Goal: Navigation & Orientation: Find specific page/section

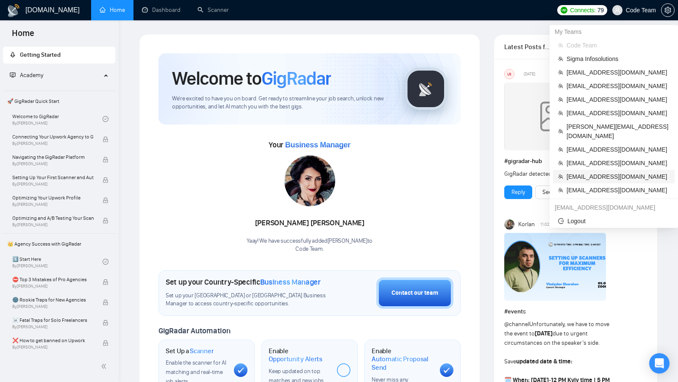
click at [601, 174] on li "[EMAIL_ADDRESS][DOMAIN_NAME]" at bounding box center [614, 177] width 122 height 14
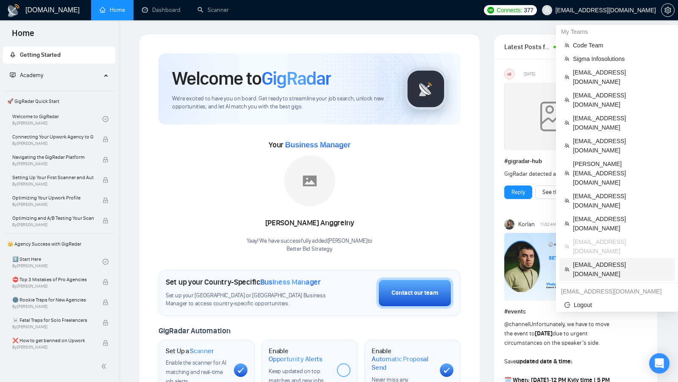
click at [586, 260] on span "[EMAIL_ADDRESS][DOMAIN_NAME]" at bounding box center [621, 269] width 97 height 19
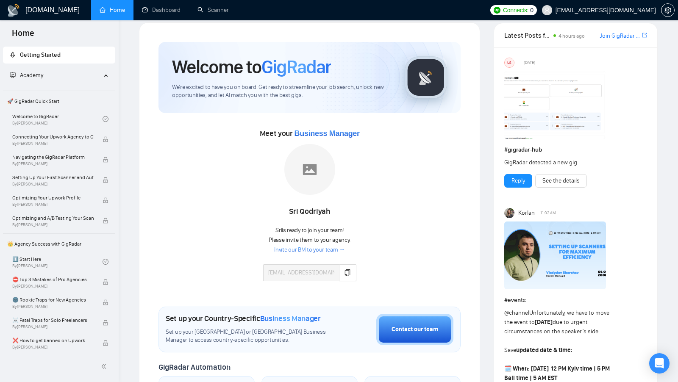
scroll to position [13, 0]
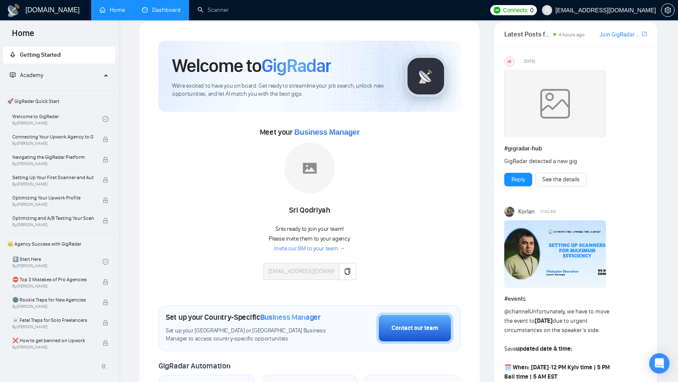
click at [162, 9] on link "Dashboard" at bounding box center [161, 9] width 39 height 7
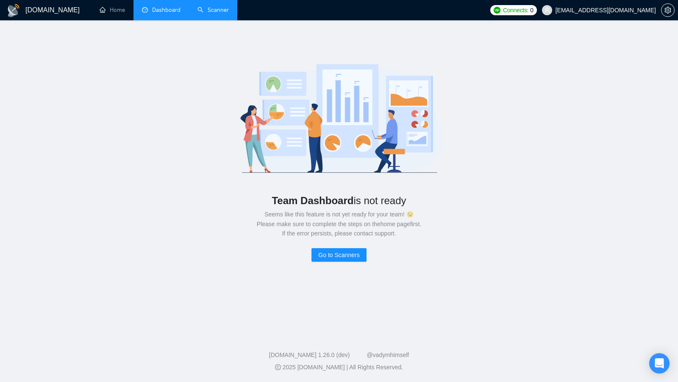
click at [201, 13] on link "Scanner" at bounding box center [212, 9] width 31 height 7
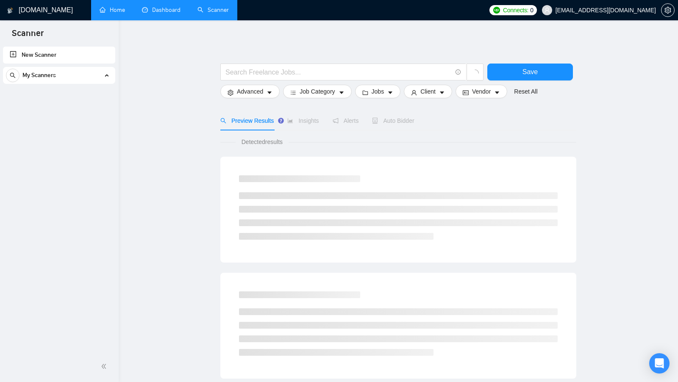
click at [118, 13] on link "Home" at bounding box center [112, 9] width 25 height 7
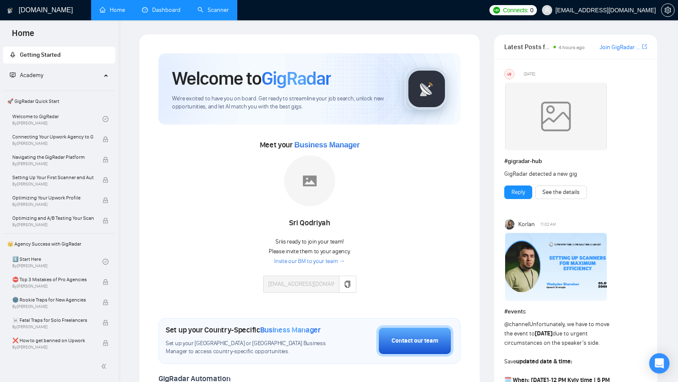
click at [419, 94] on img at bounding box center [426, 89] width 42 height 42
